Goal: Task Accomplishment & Management: Complete application form

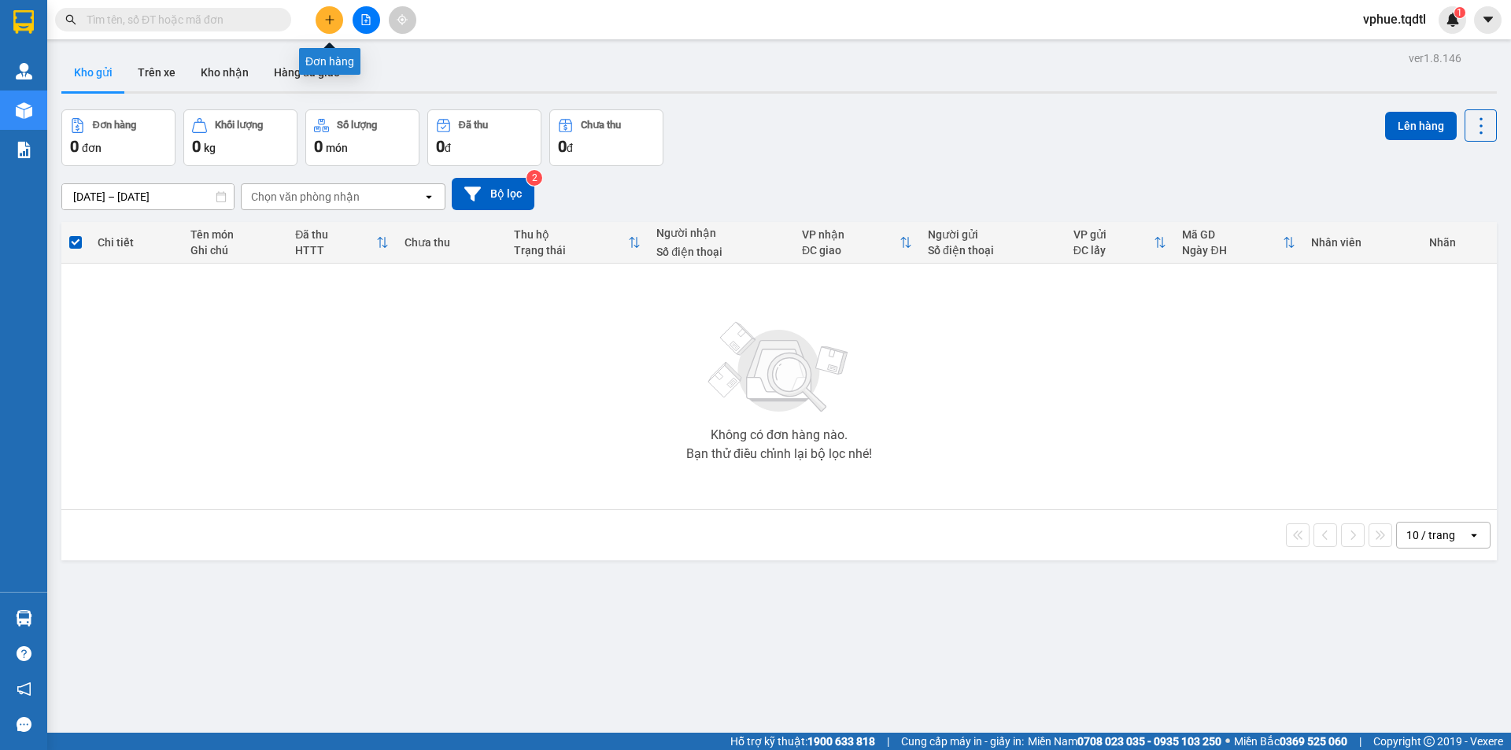
click at [323, 24] on button at bounding box center [330, 20] width 28 height 28
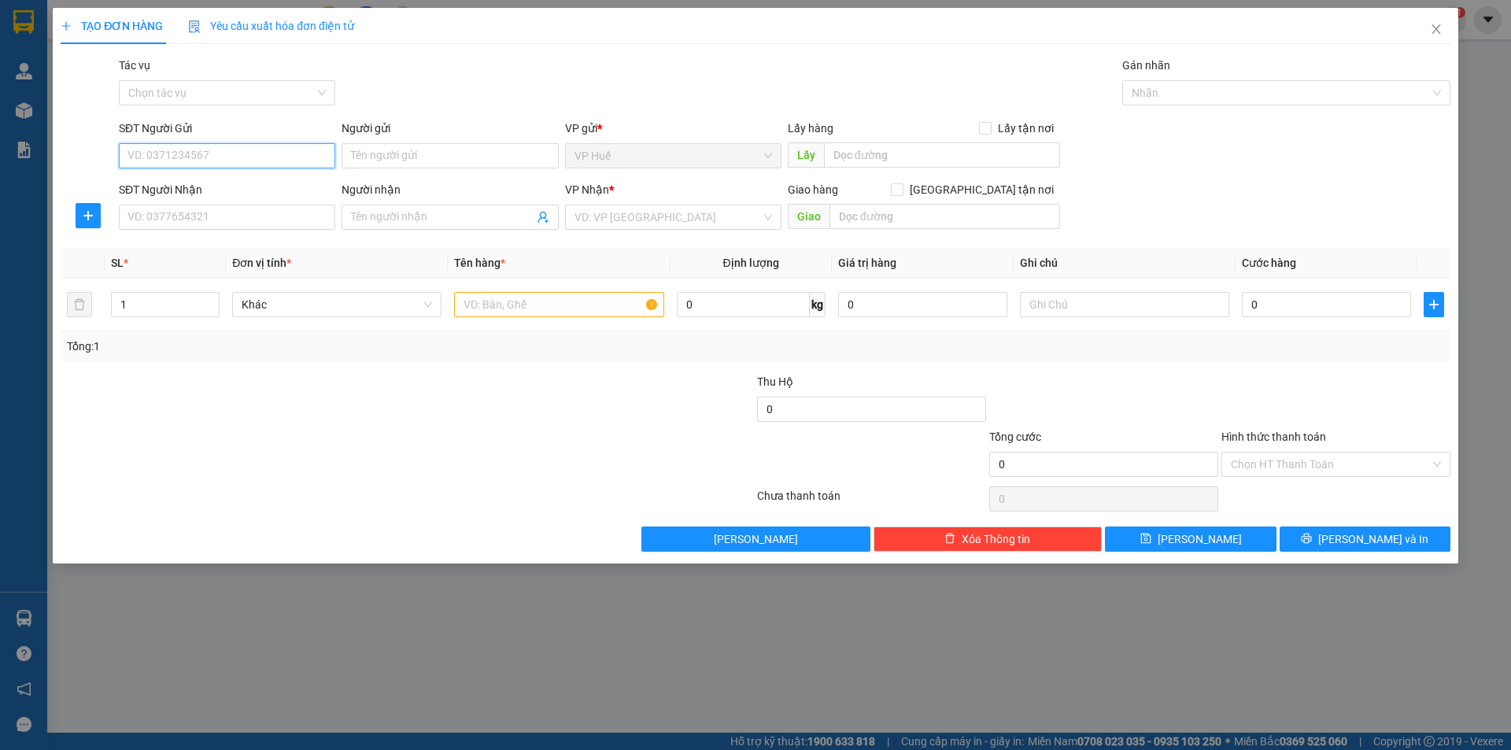
click at [260, 152] on input "SĐT Người Gửi" at bounding box center [227, 155] width 216 height 25
type input "0773225252"
click at [274, 218] on input "SĐT Người Nhận" at bounding box center [227, 217] width 216 height 25
type input "0962626330"
click at [912, 157] on input "text" at bounding box center [942, 154] width 236 height 25
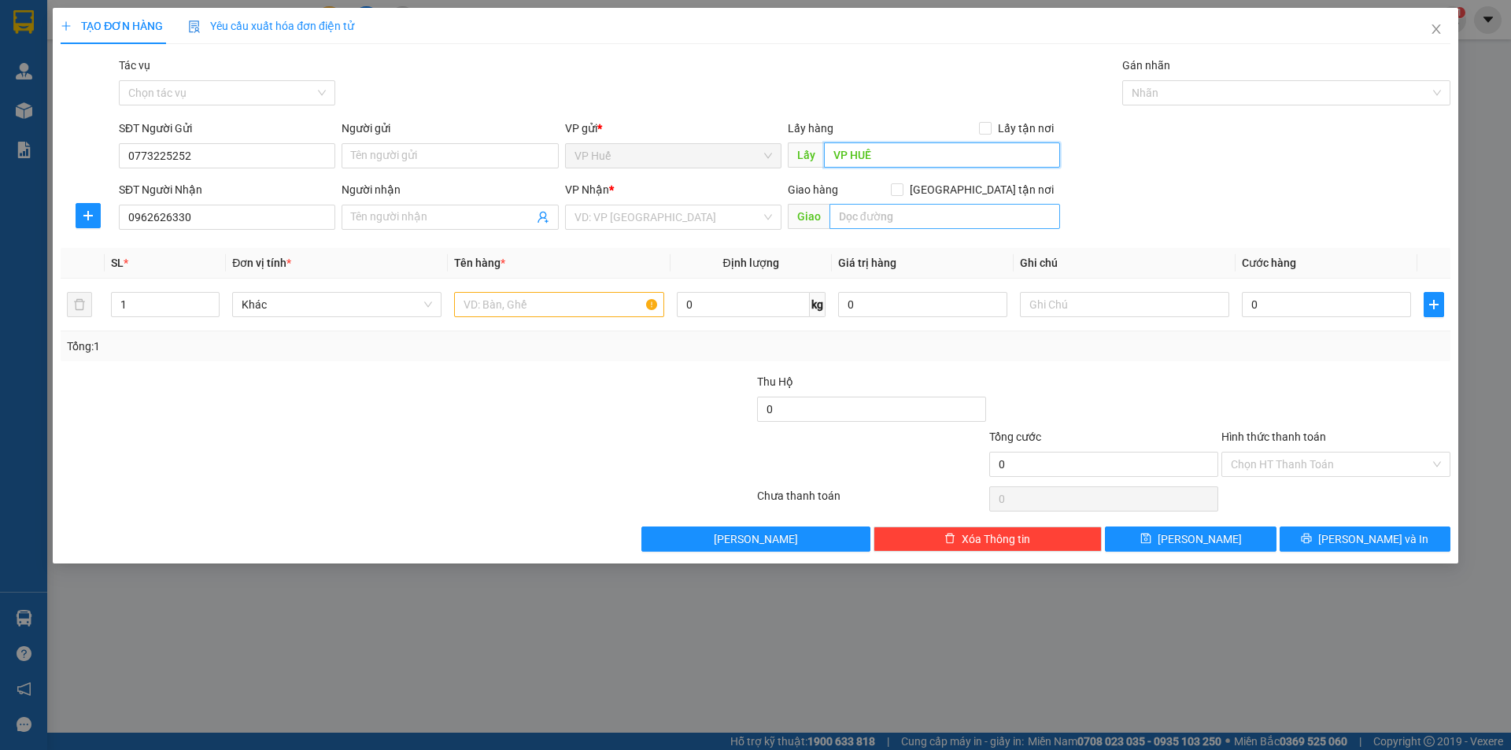
type input "VP HUẾ"
click at [888, 204] on input "text" at bounding box center [945, 216] width 231 height 25
click at [878, 216] on input "text" at bounding box center [945, 216] width 231 height 25
click at [874, 217] on input "text" at bounding box center [945, 216] width 231 height 25
type input "NGỌC HỒI KOMTUM"
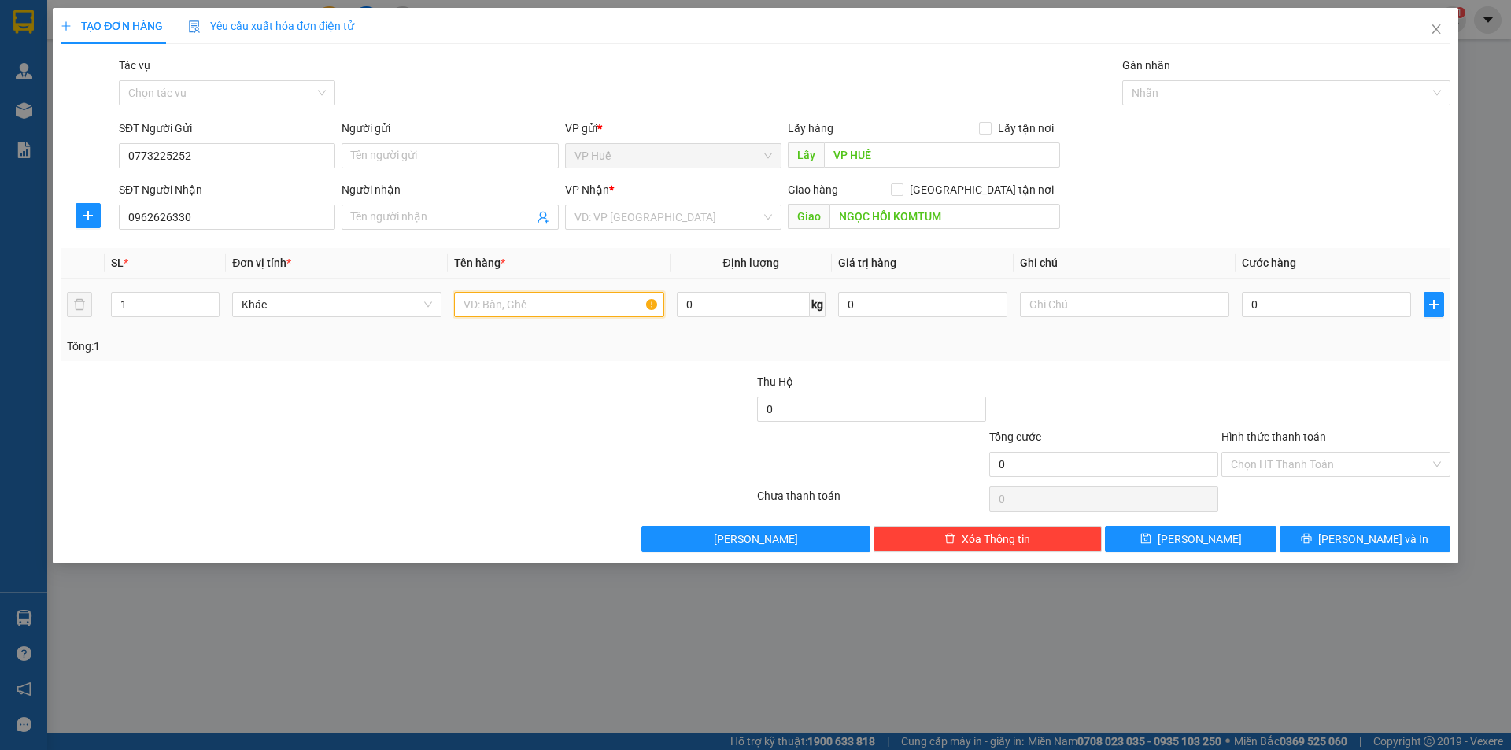
click at [505, 297] on input "text" at bounding box center [558, 304] width 209 height 25
type input "1 XỐP"
click at [1319, 298] on input "0" at bounding box center [1326, 304] width 169 height 25
type input "7"
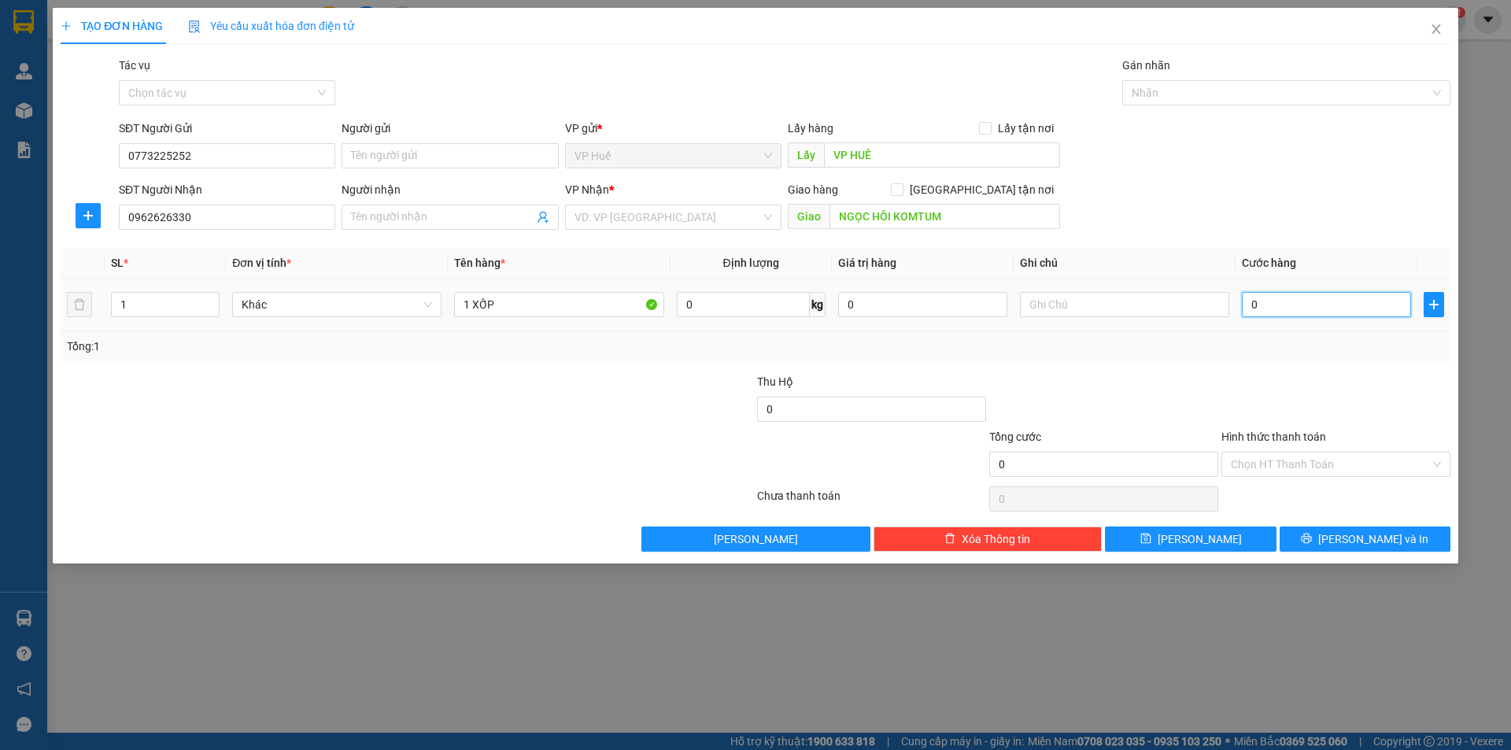
type input "7"
type input "70"
type input "700"
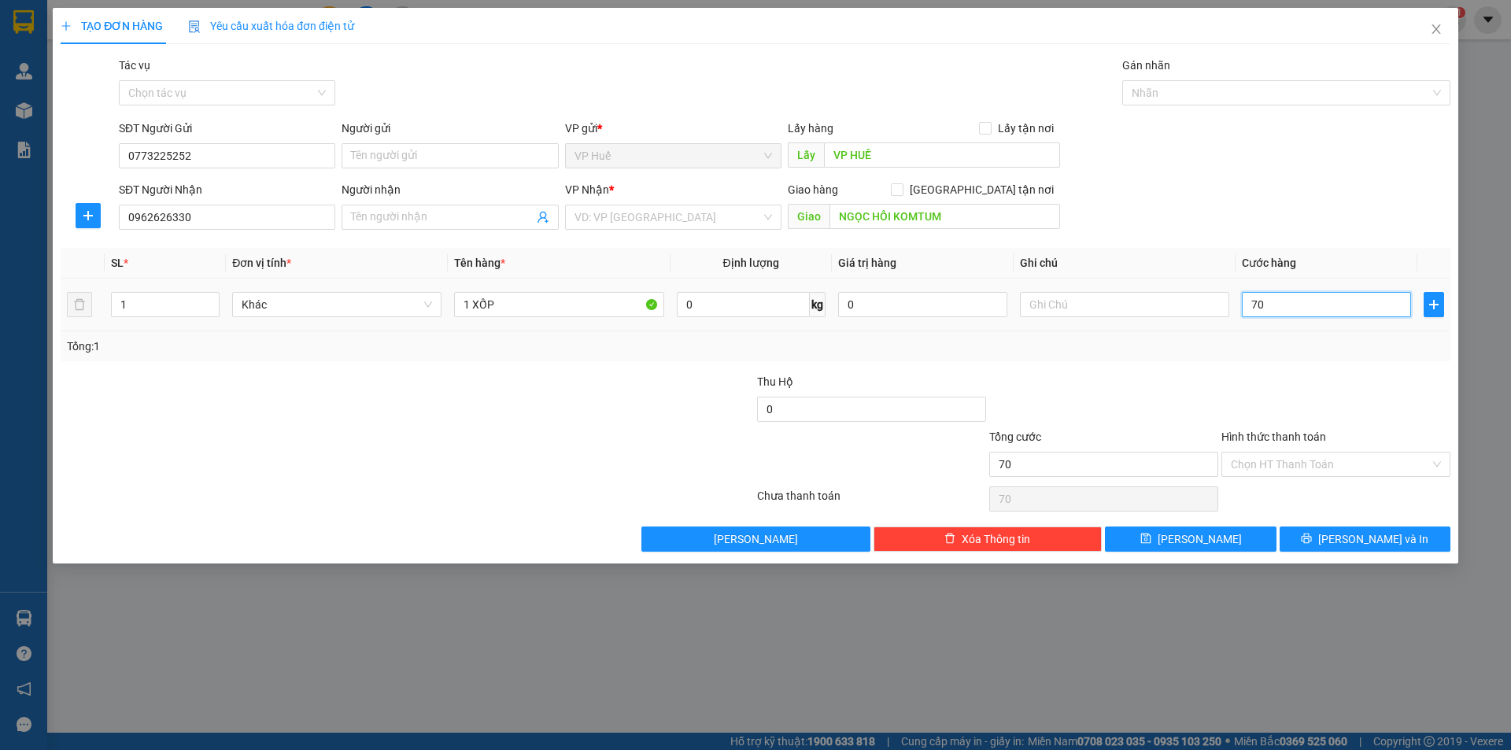
type input "700"
type input "7.000"
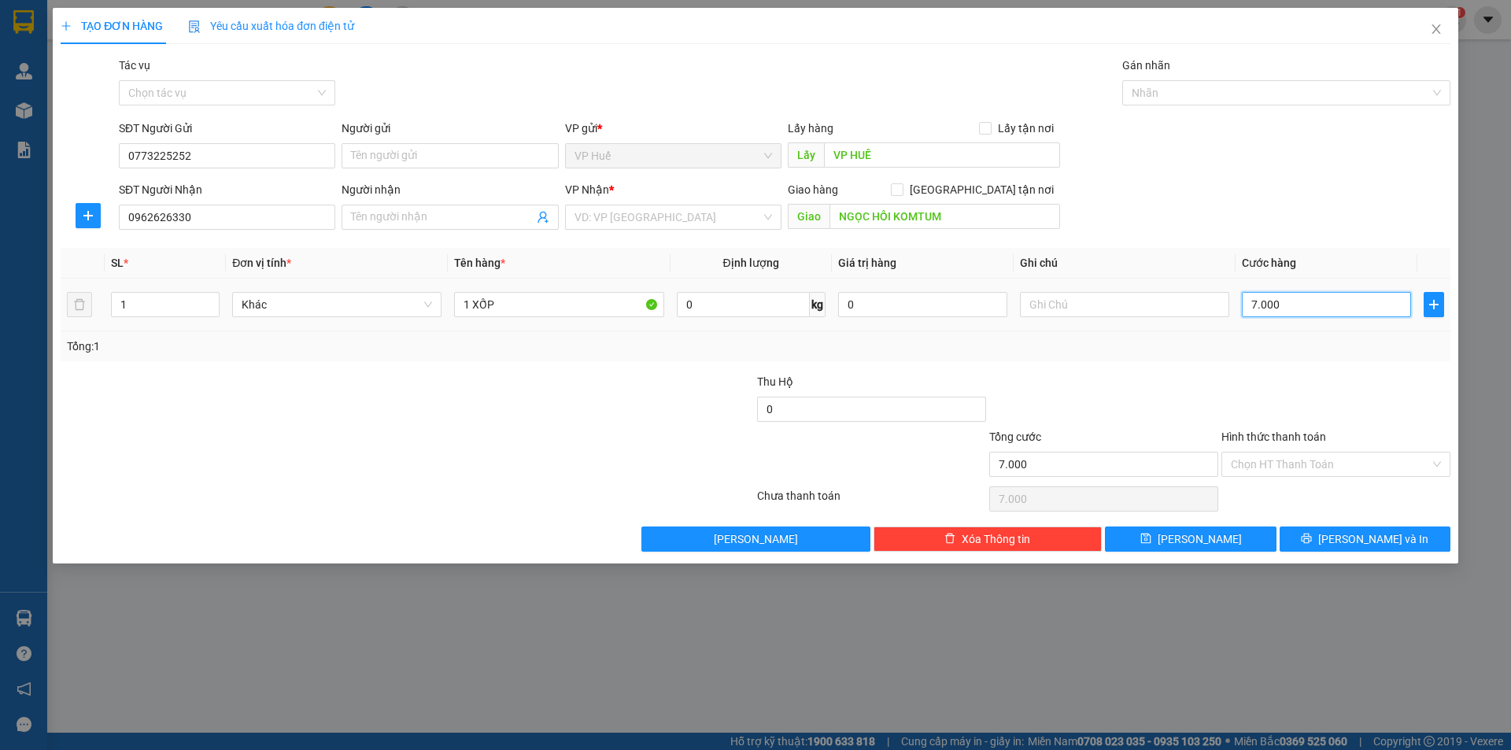
type input "70.000"
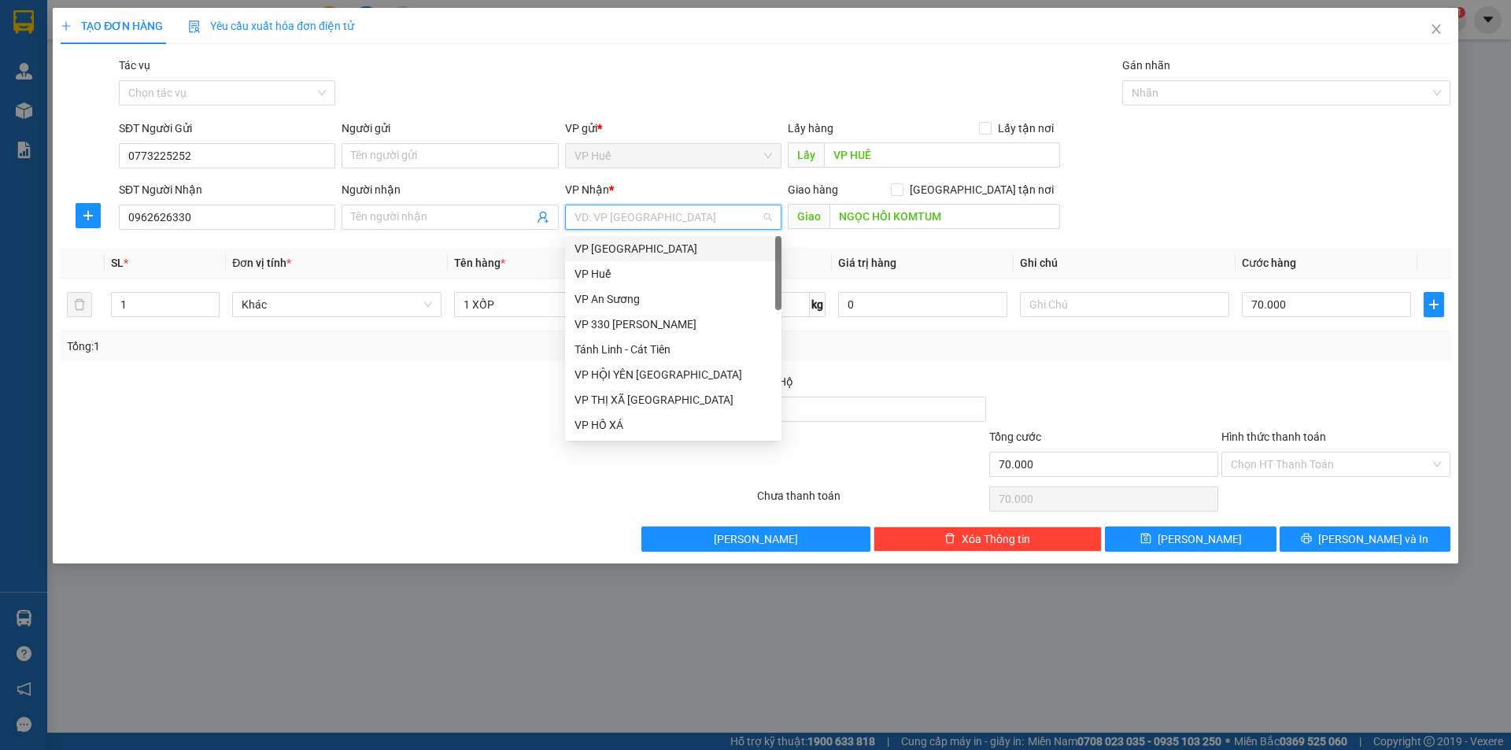
click at [704, 219] on input "search" at bounding box center [668, 217] width 187 height 24
click at [630, 301] on div "VP An Sương" at bounding box center [674, 298] width 198 height 17
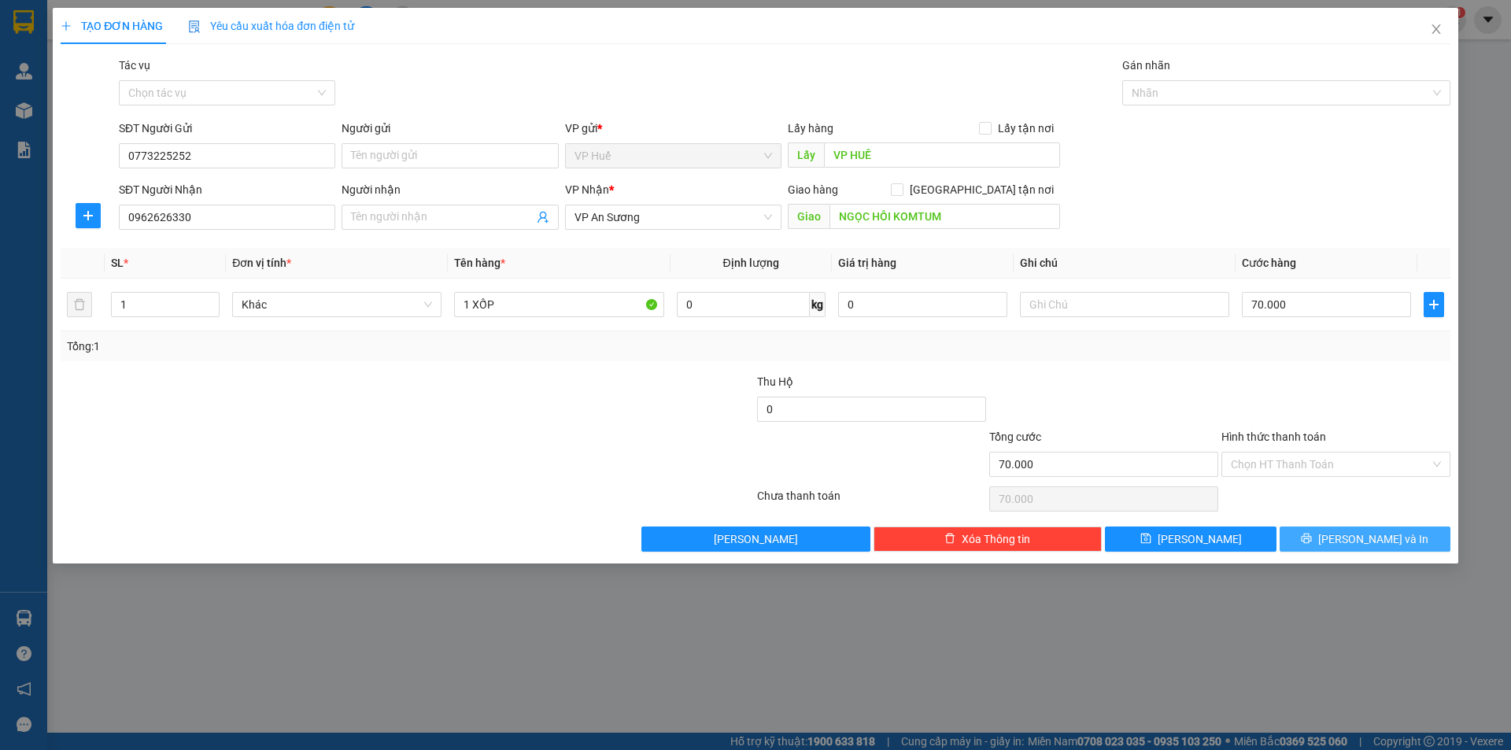
click at [1313, 538] on button "[PERSON_NAME] và In" at bounding box center [1365, 539] width 171 height 25
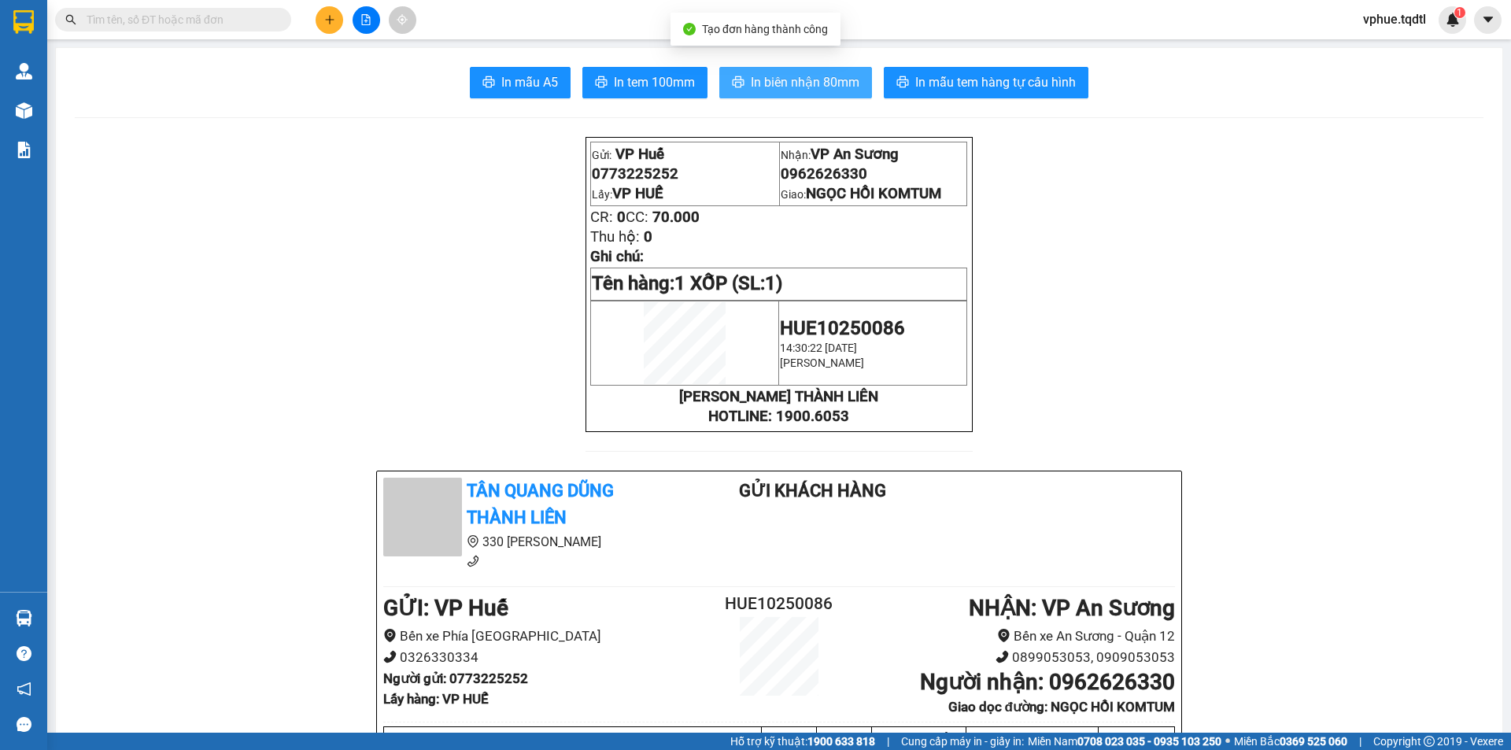
click at [803, 72] on button "In biên nhận 80mm" at bounding box center [795, 82] width 153 height 31
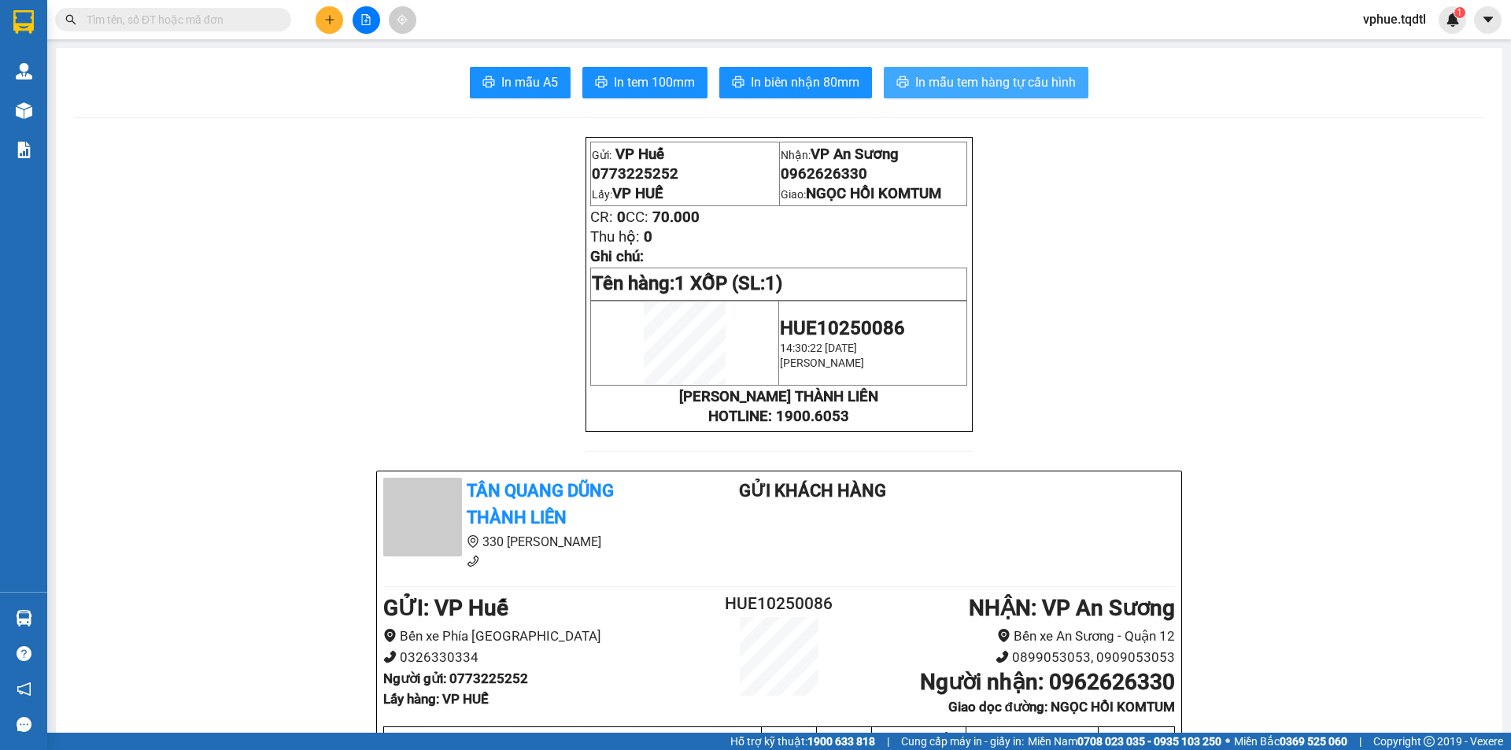
click at [1029, 84] on span "In mẫu tem hàng tự cấu hình" at bounding box center [995, 82] width 161 height 20
